Goal: Information Seeking & Learning: Learn about a topic

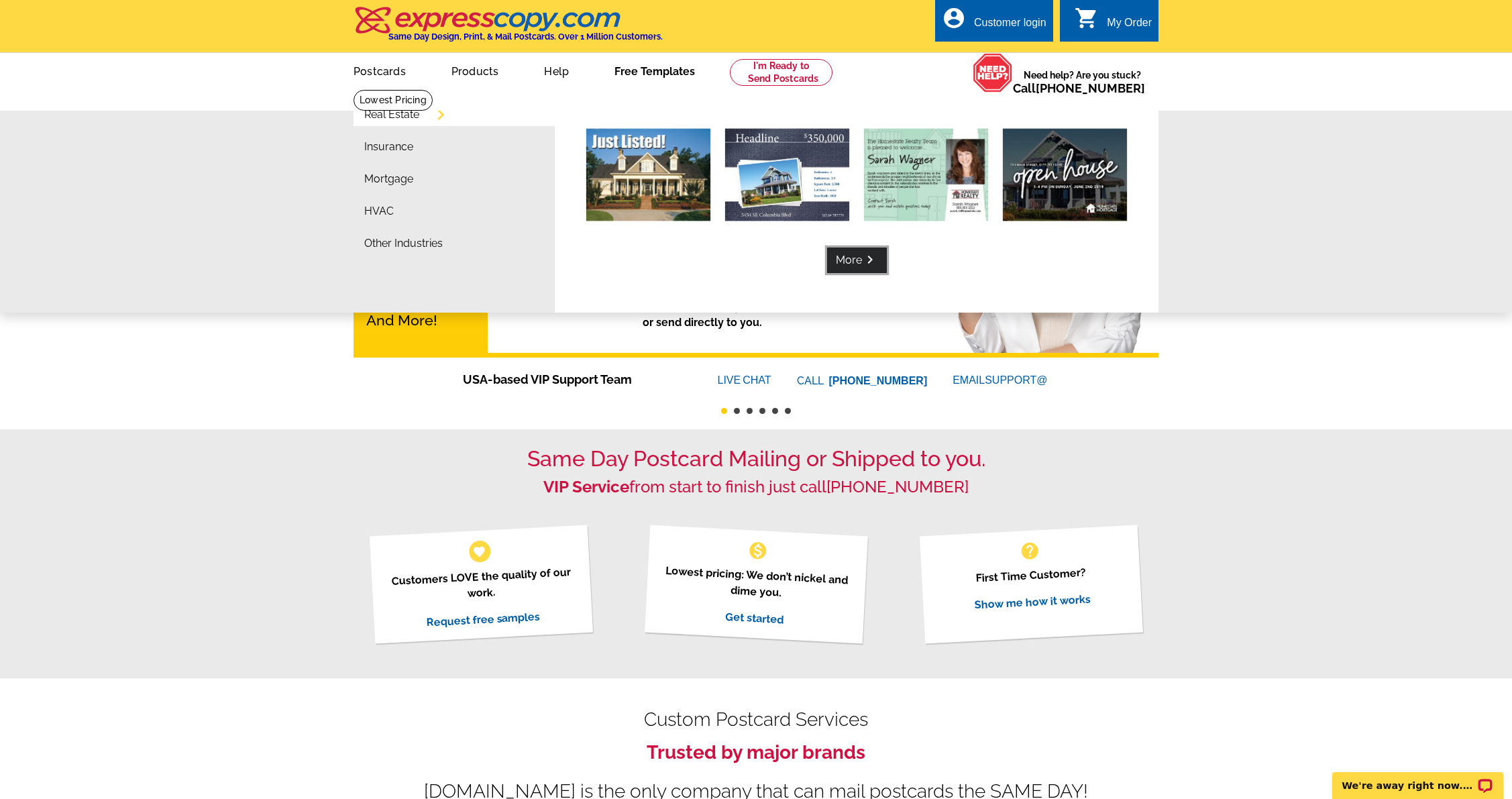
click at [841, 259] on link "More keyboard_arrow_right" at bounding box center [856, 260] width 60 height 26
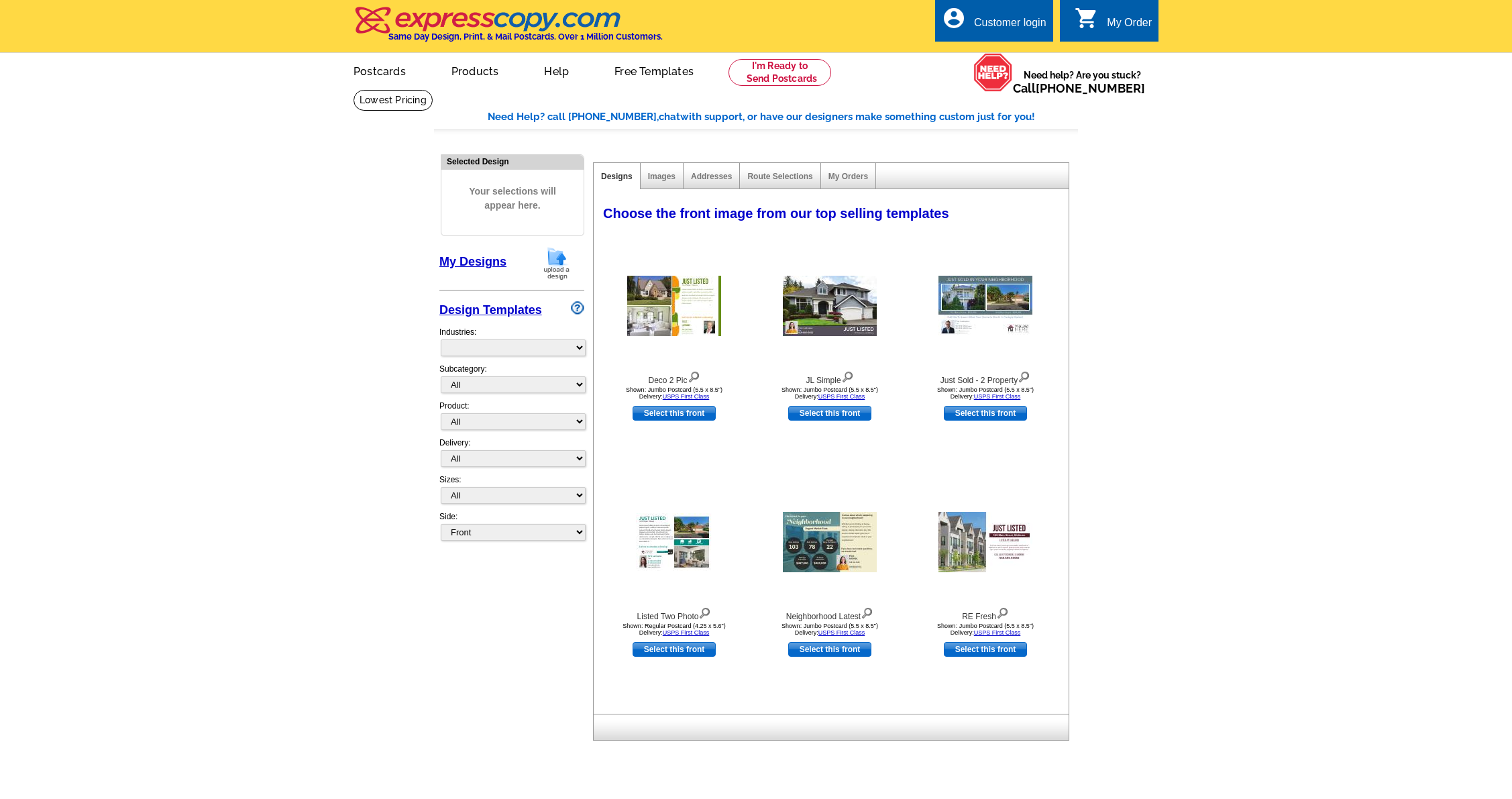
select select "785"
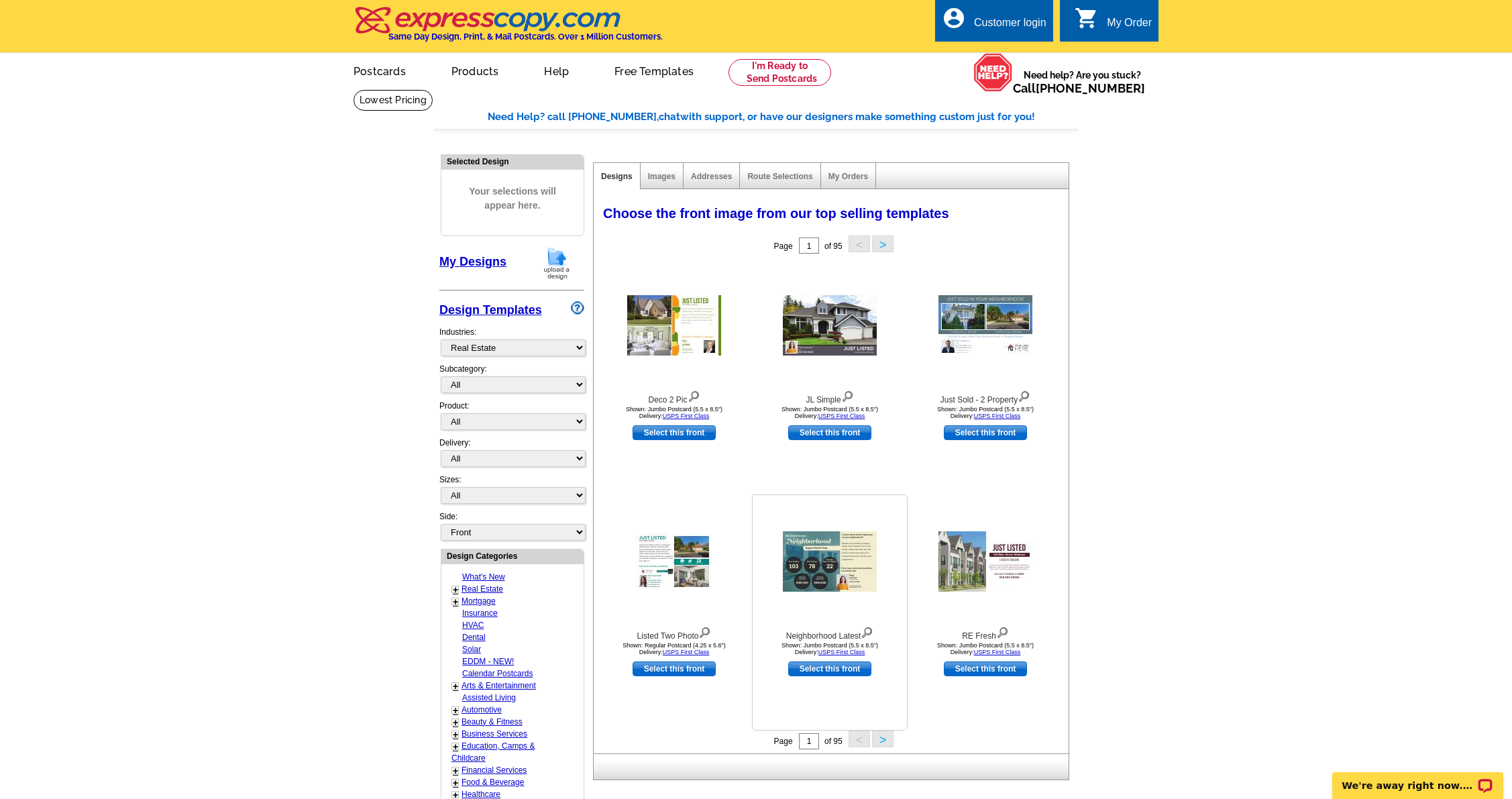
click at [825, 571] on img at bounding box center [829, 561] width 94 height 60
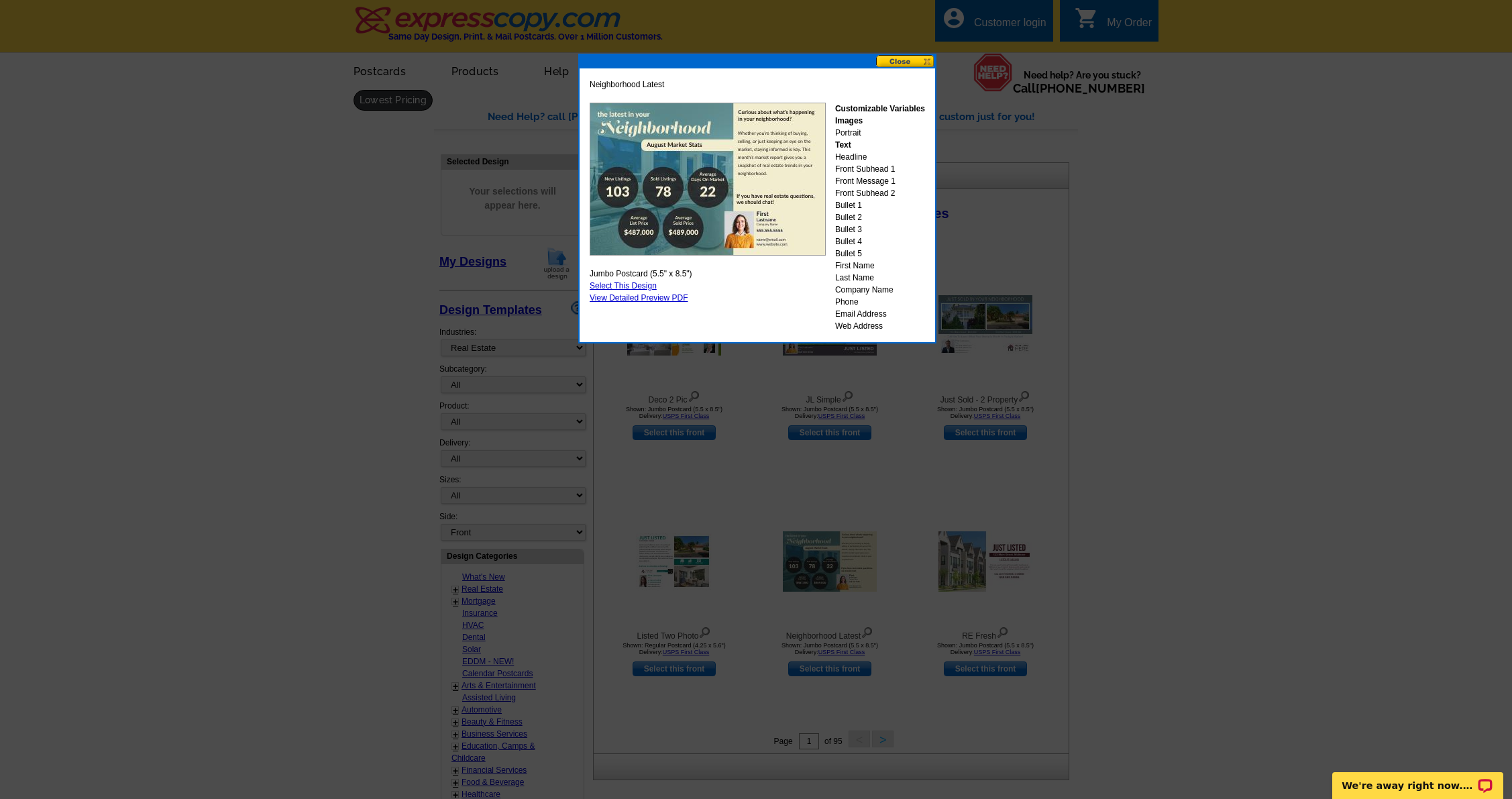
click at [904, 63] on button at bounding box center [905, 61] width 59 height 12
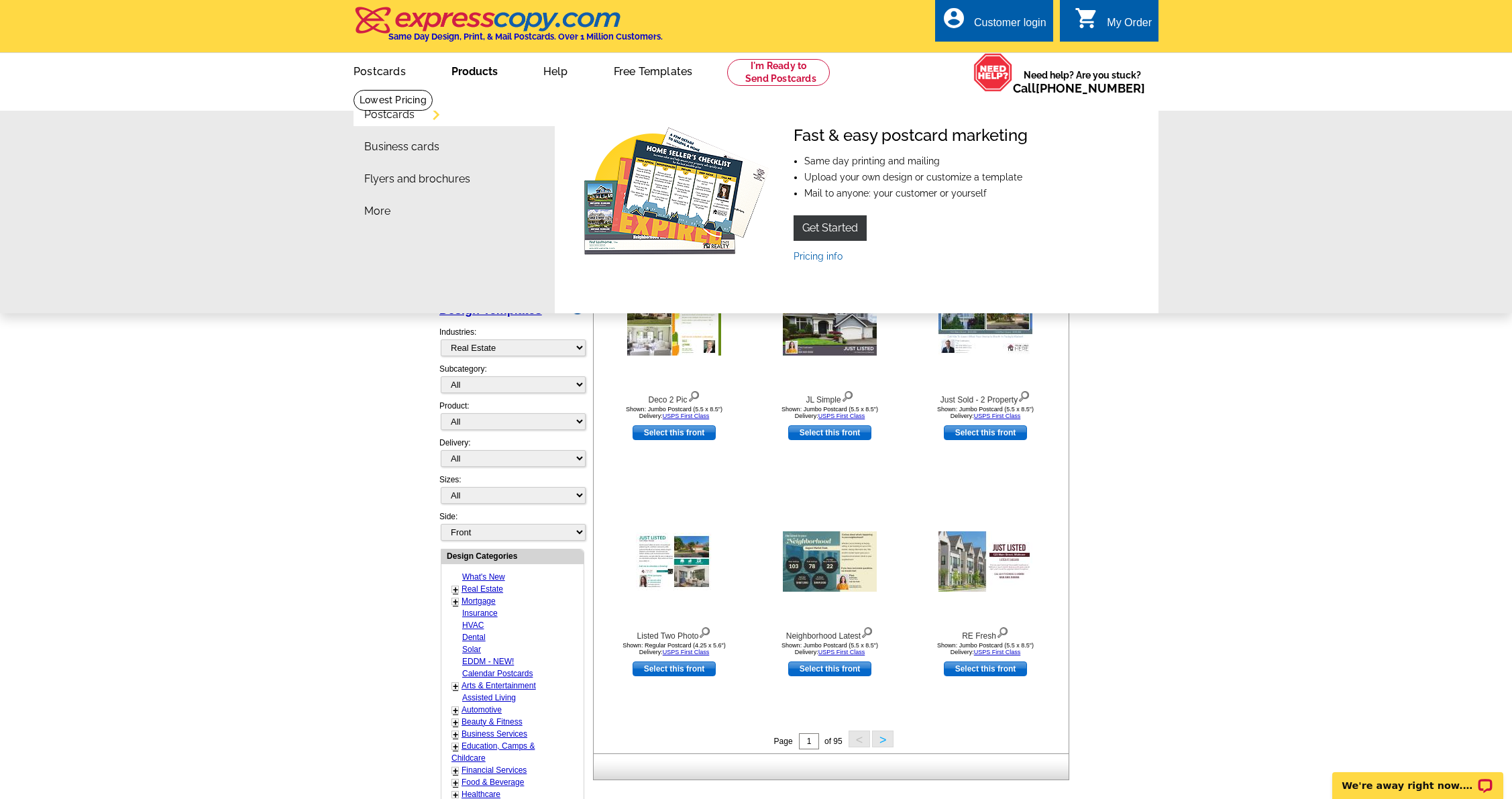
click at [812, 255] on link "Pricing info" at bounding box center [817, 255] width 49 height 10
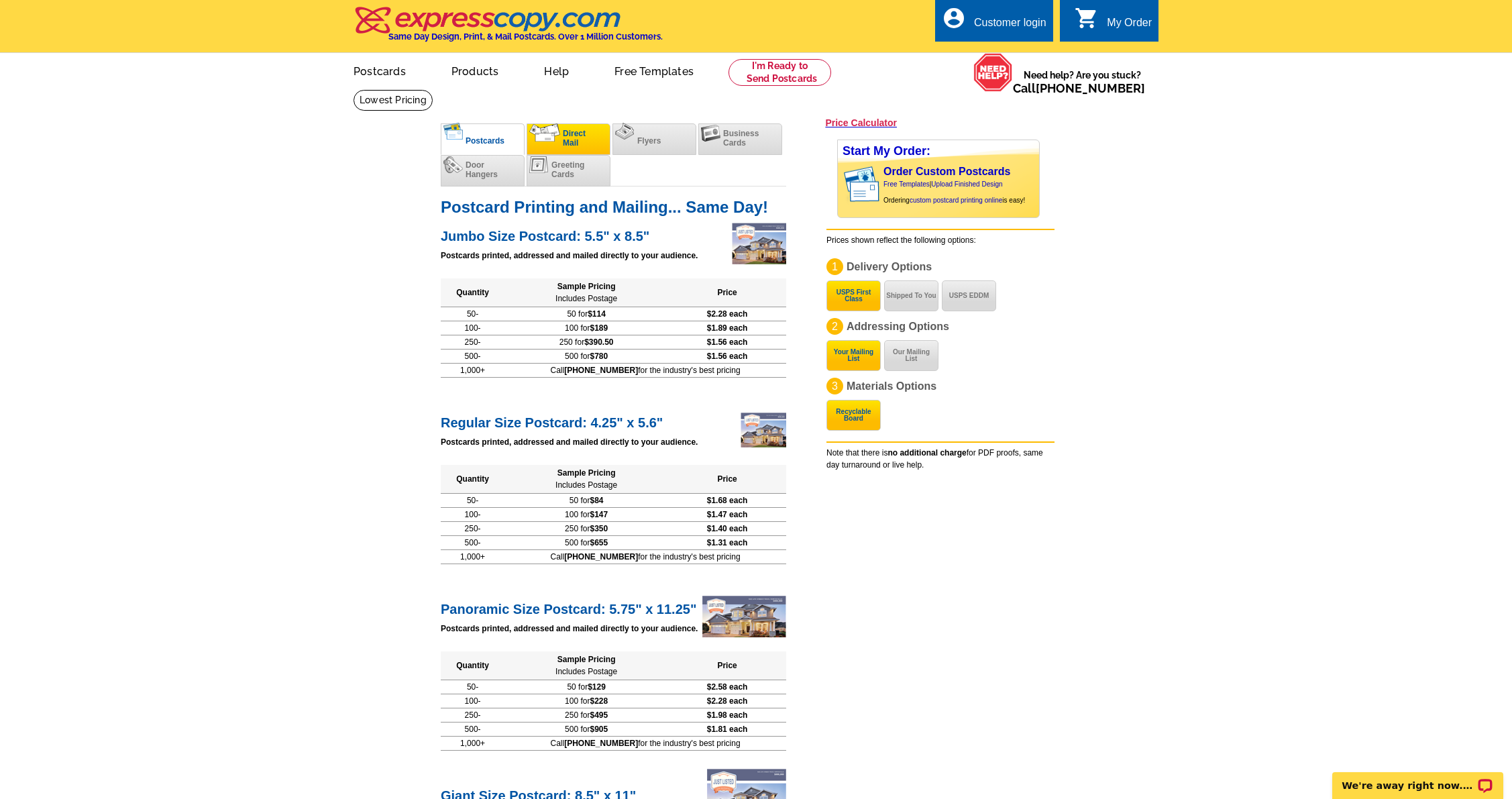
click at [571, 132] on span "Direct Mail" at bounding box center [574, 138] width 23 height 19
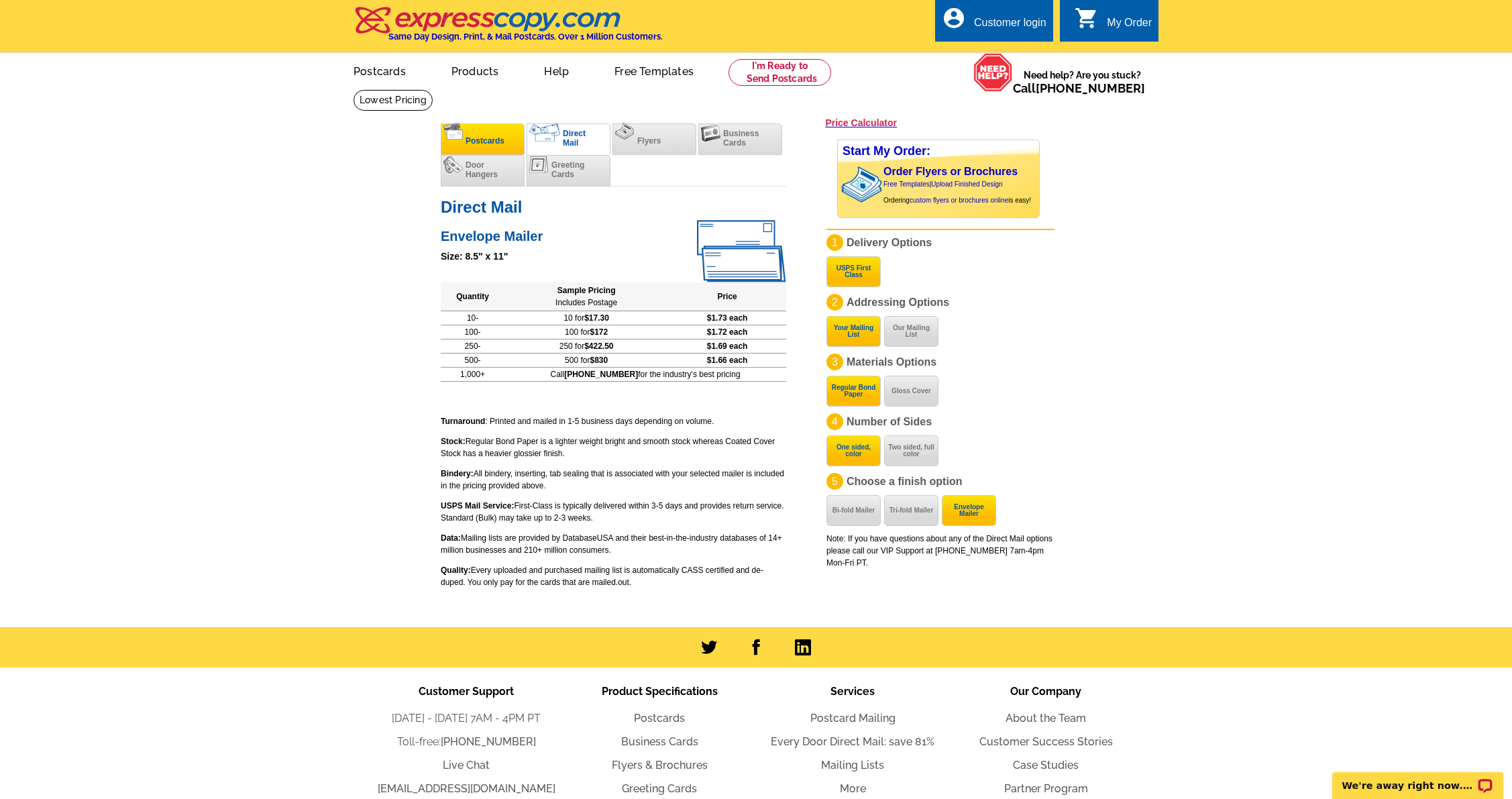
click at [482, 133] on li "Postcards" at bounding box center [483, 139] width 84 height 31
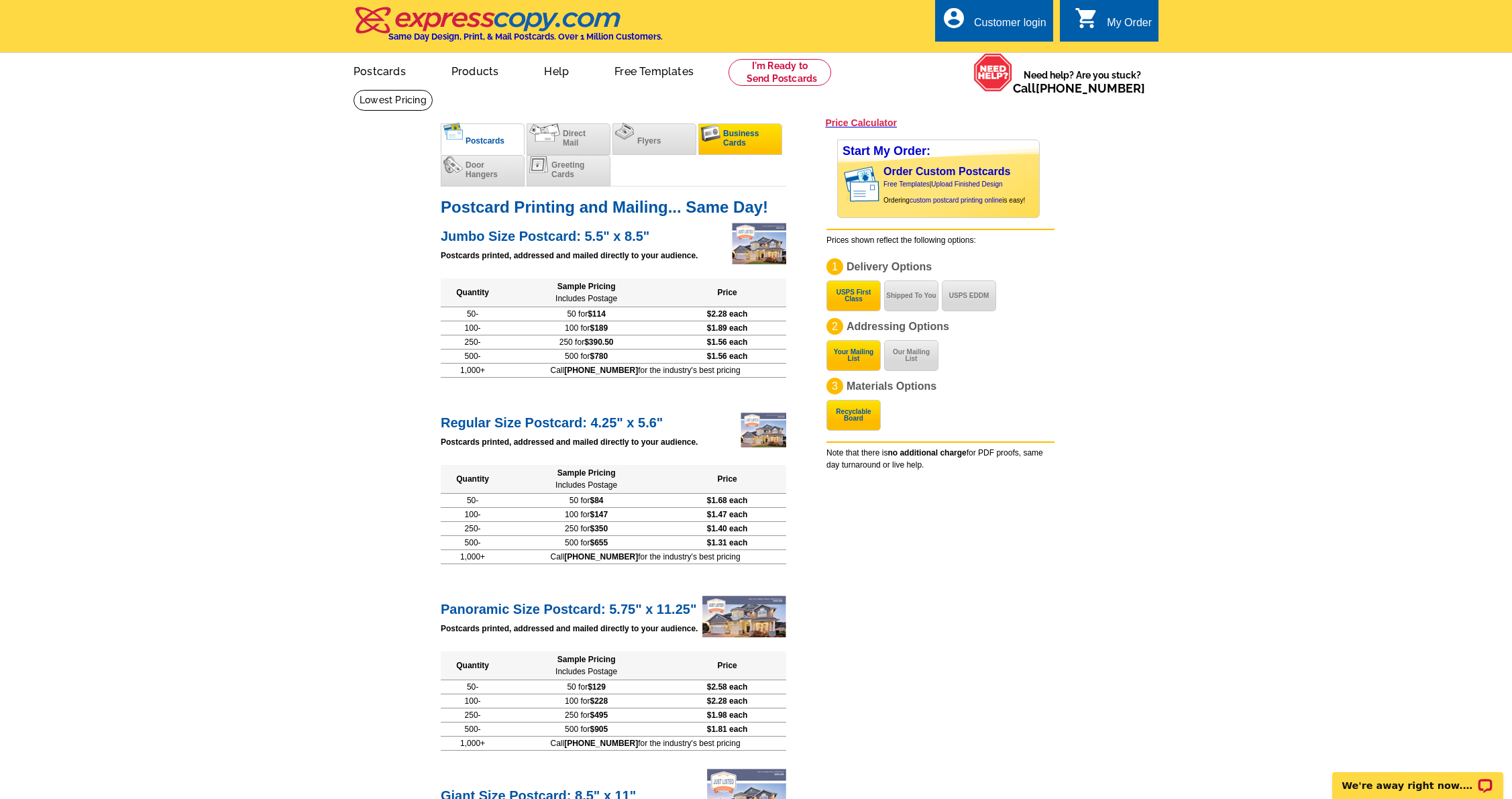
click at [738, 138] on span "Business Cards" at bounding box center [740, 138] width 35 height 19
